Goal: Task Accomplishment & Management: Use online tool/utility

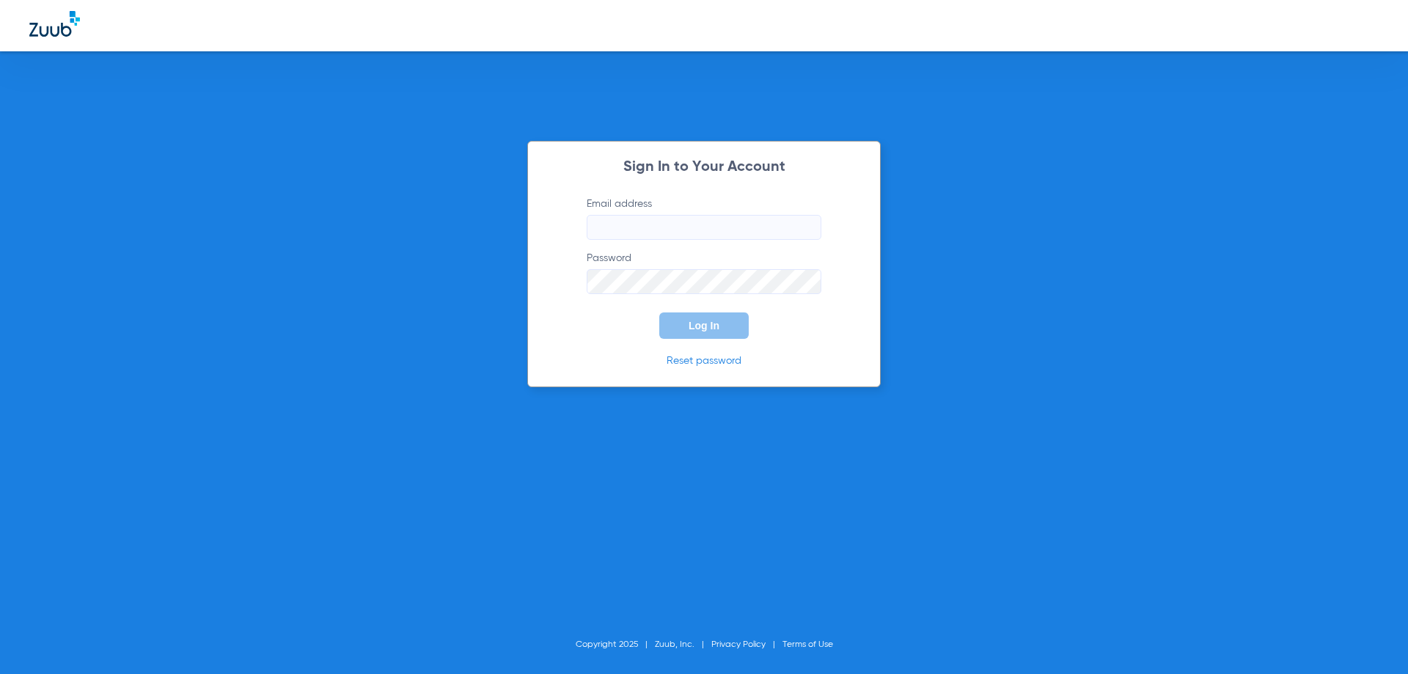
type input "[EMAIL_ADDRESS][PERSON_NAME][DOMAIN_NAME]"
click at [701, 329] on span "Log In" at bounding box center [704, 326] width 31 height 12
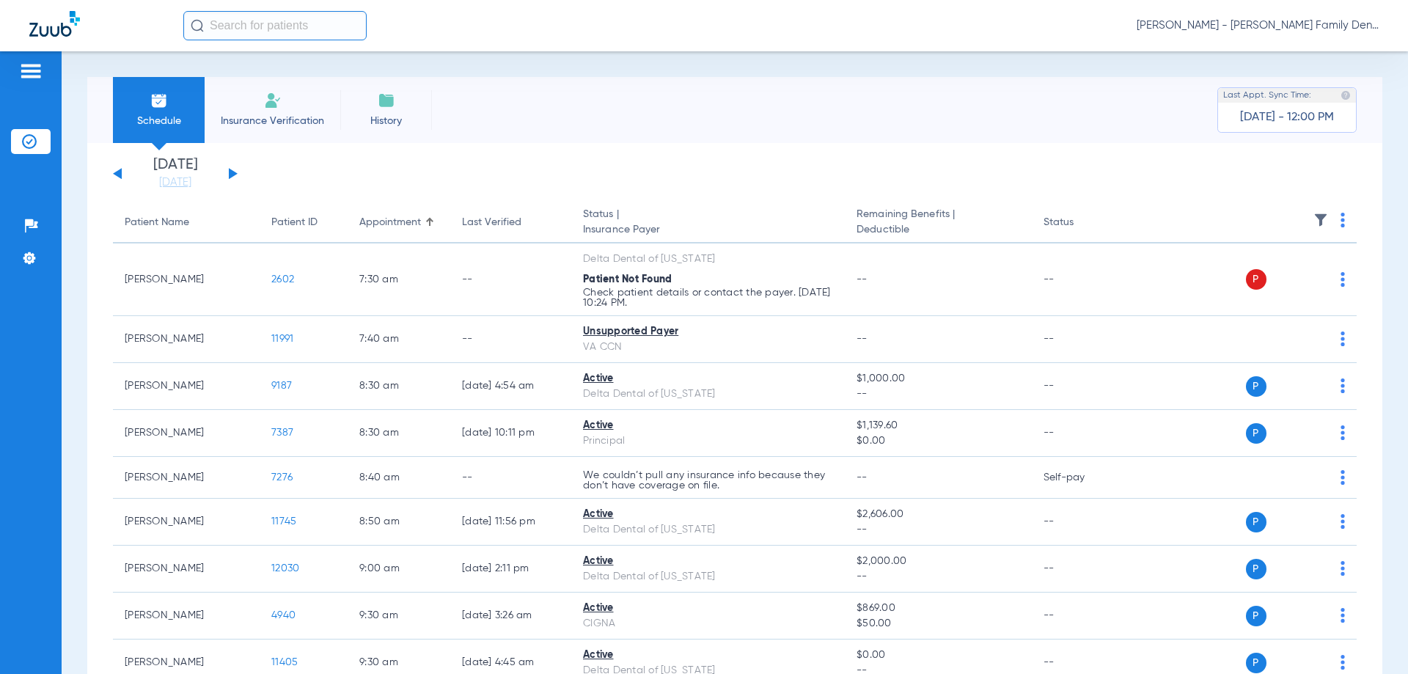
click at [271, 30] on input "text" at bounding box center [274, 25] width 183 height 29
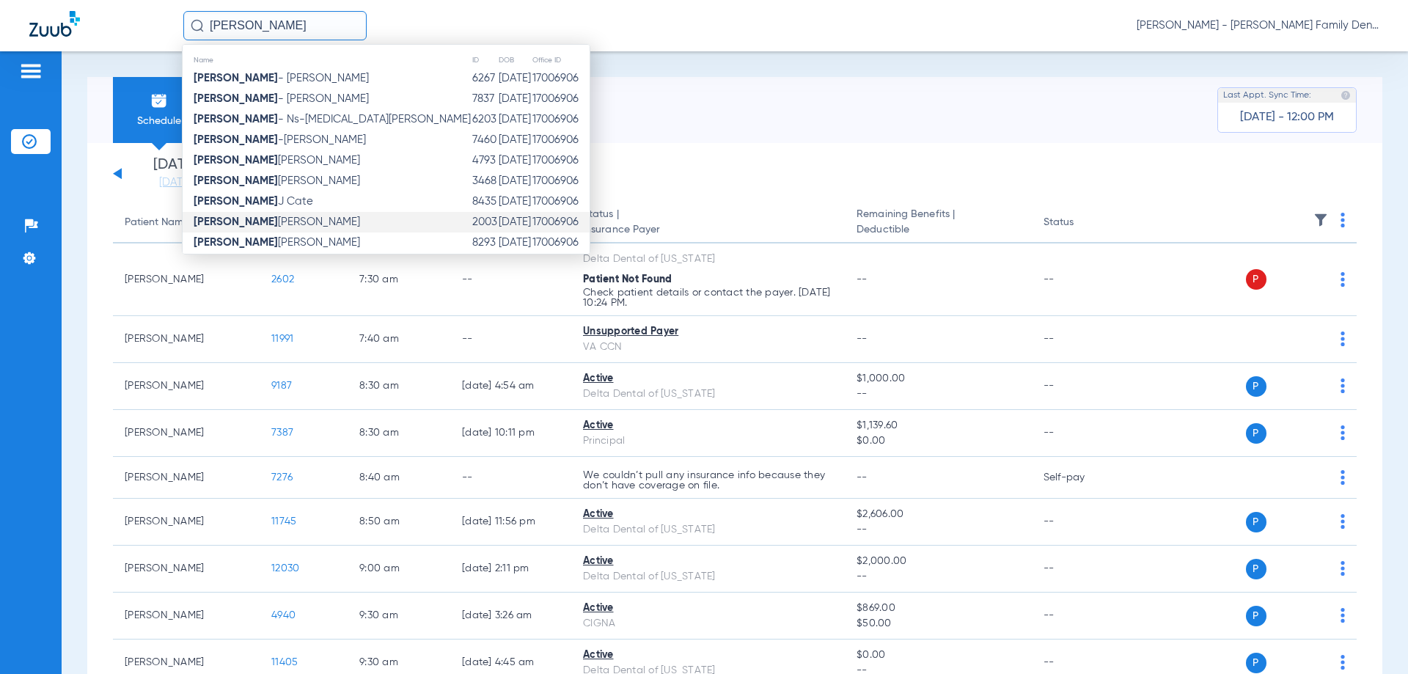
type input "[PERSON_NAME]"
click at [281, 227] on span "[PERSON_NAME]" at bounding box center [277, 221] width 166 height 11
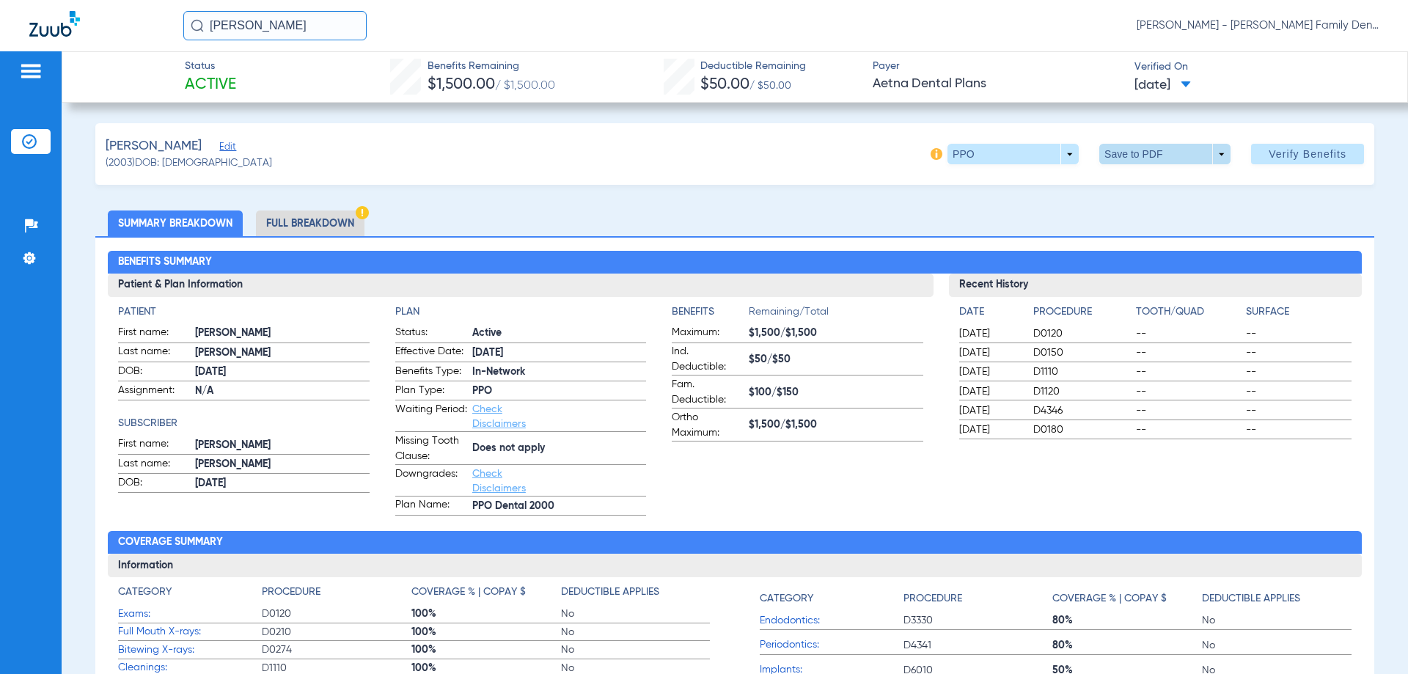
click at [1212, 155] on span at bounding box center [1164, 154] width 131 height 21
click at [853, 210] on div at bounding box center [704, 337] width 1408 height 674
